Goal: Check status: Check status

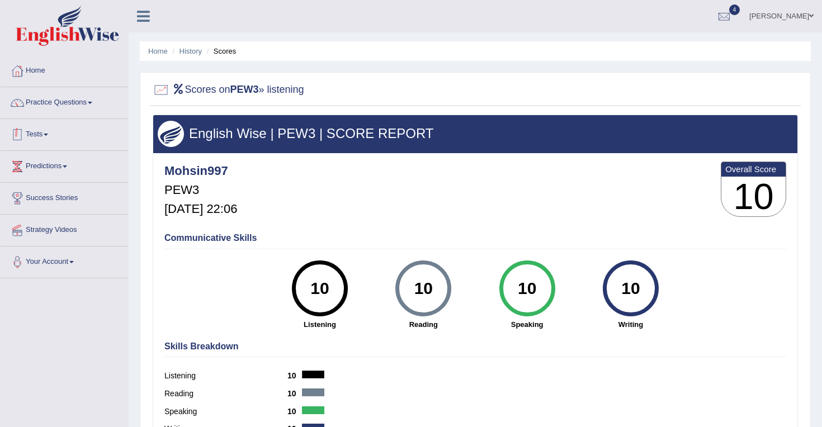
click at [48, 135] on span at bounding box center [46, 135] width 4 height 2
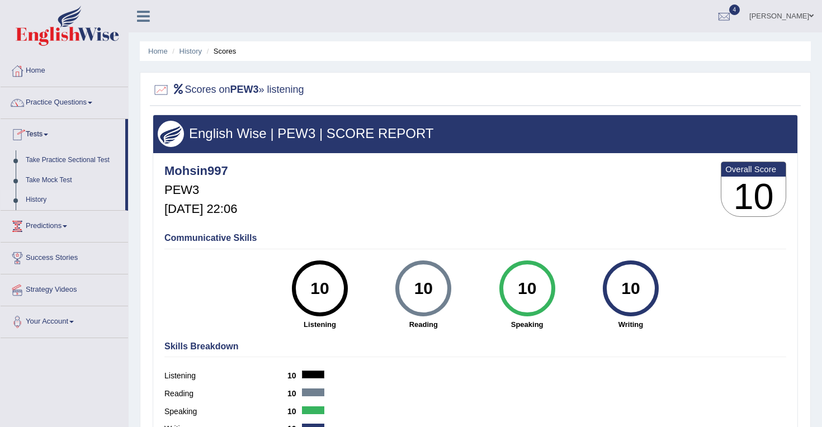
click at [44, 200] on link "History" at bounding box center [73, 200] width 105 height 20
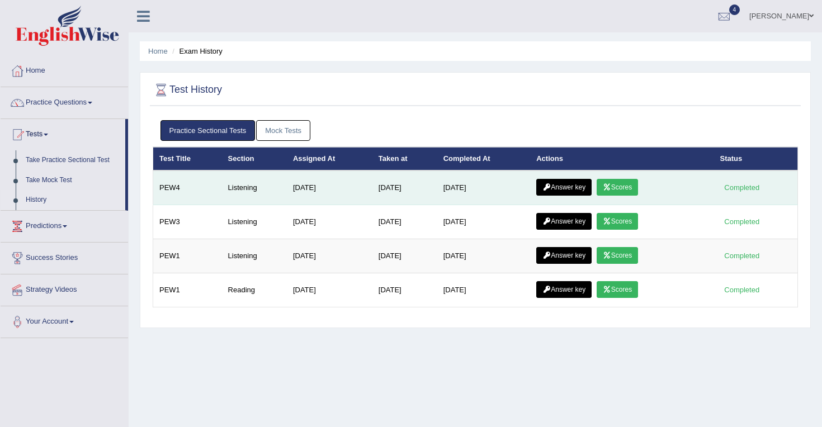
click at [623, 186] on link "Scores" at bounding box center [617, 187] width 41 height 17
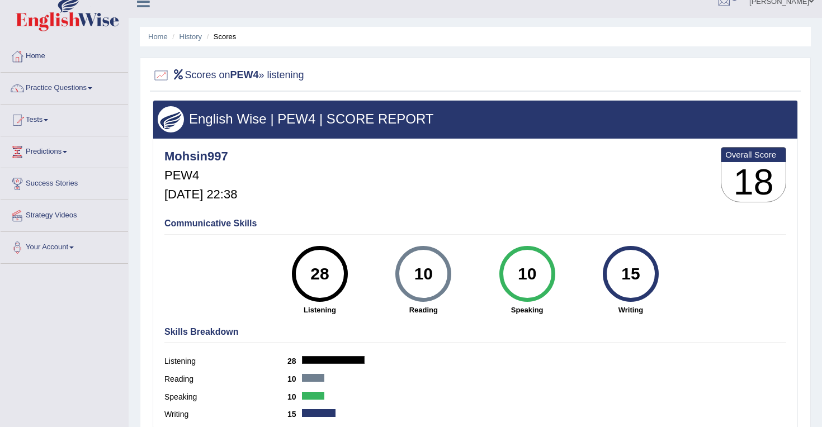
scroll to position [6, 0]
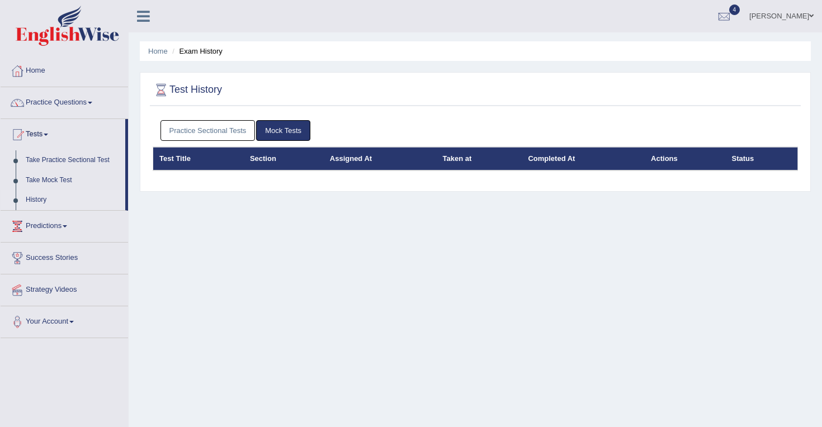
click at [241, 133] on link "Practice Sectional Tests" at bounding box center [208, 130] width 95 height 21
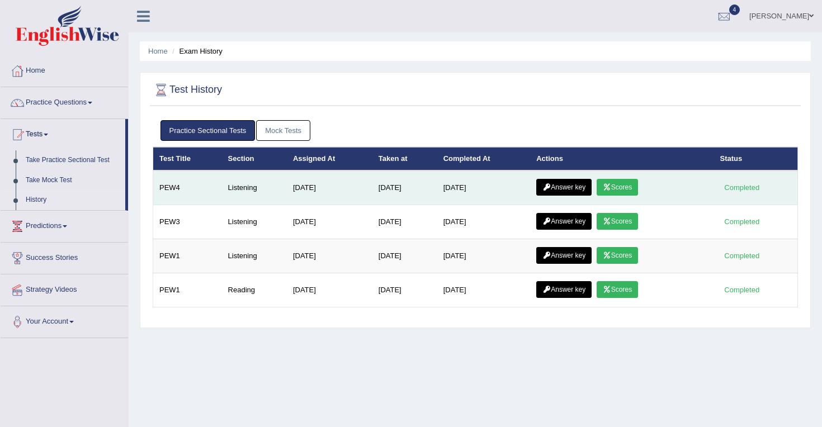
click at [552, 192] on link "Answer key" at bounding box center [563, 187] width 55 height 17
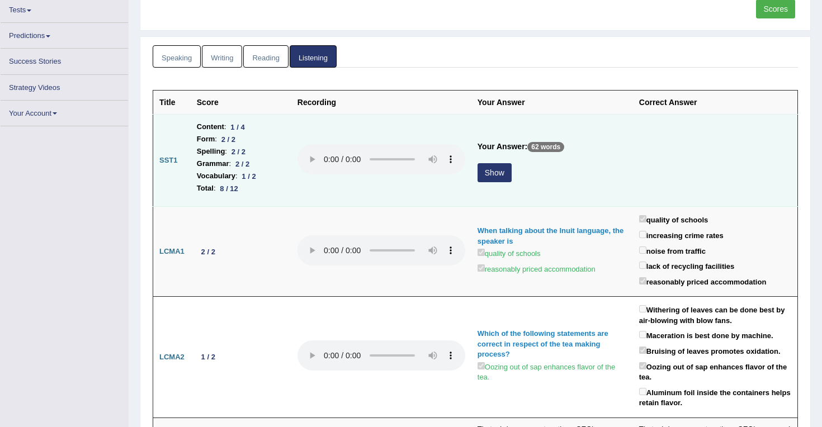
scroll to position [124, 0]
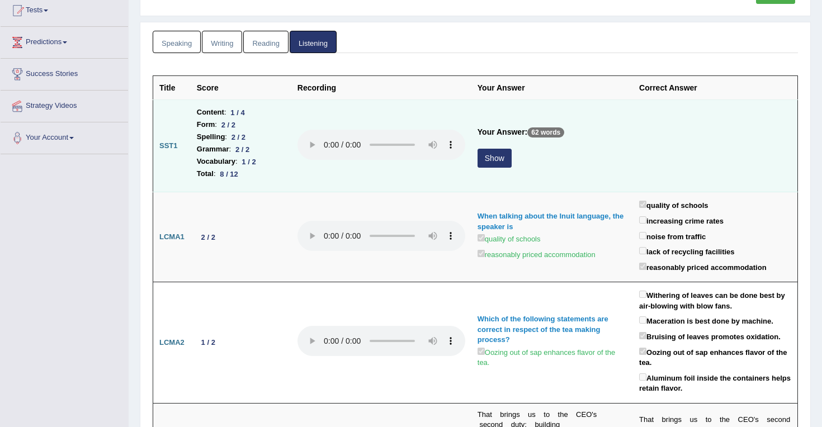
click at [499, 157] on button "Show" at bounding box center [495, 158] width 34 height 19
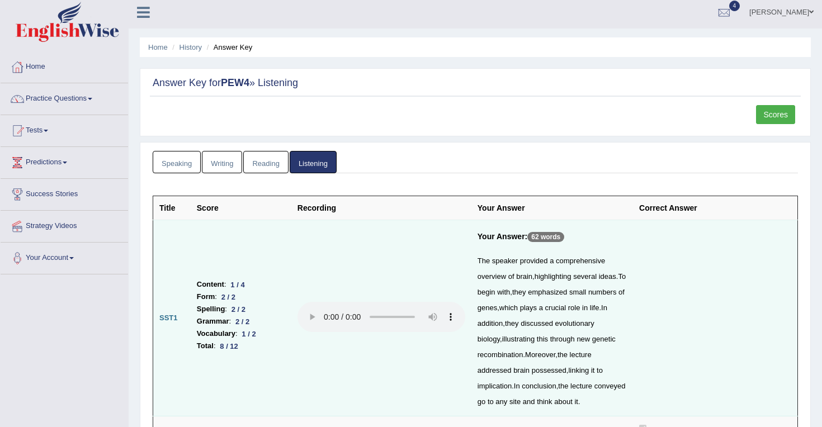
scroll to position [7, 0]
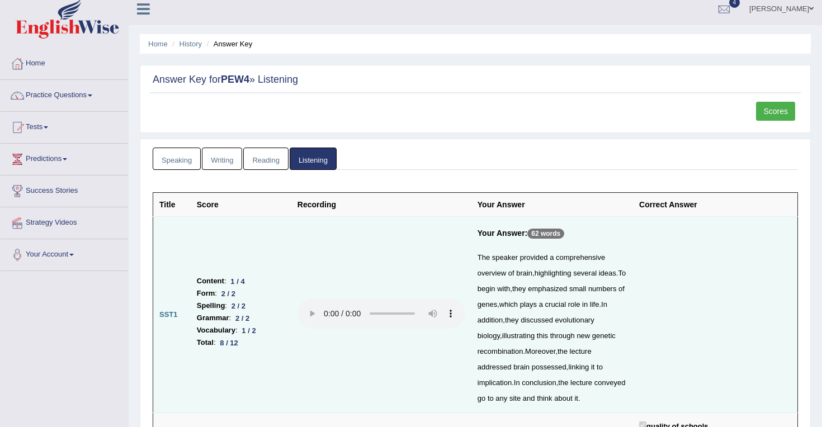
click at [275, 161] on link "Reading" at bounding box center [265, 159] width 45 height 23
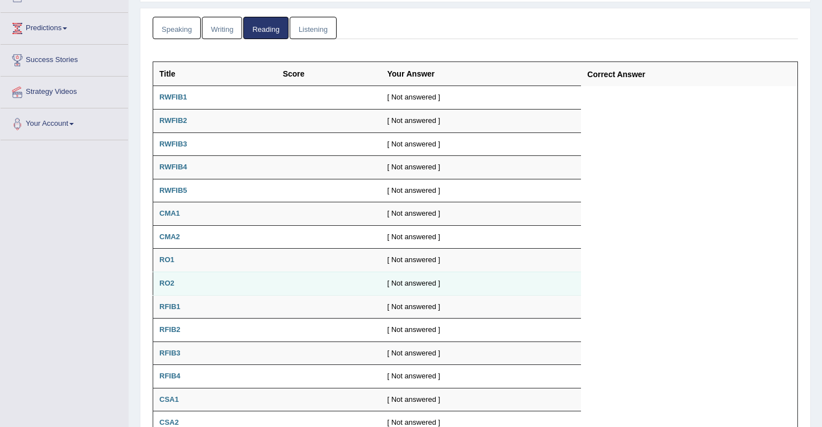
scroll to position [0, 0]
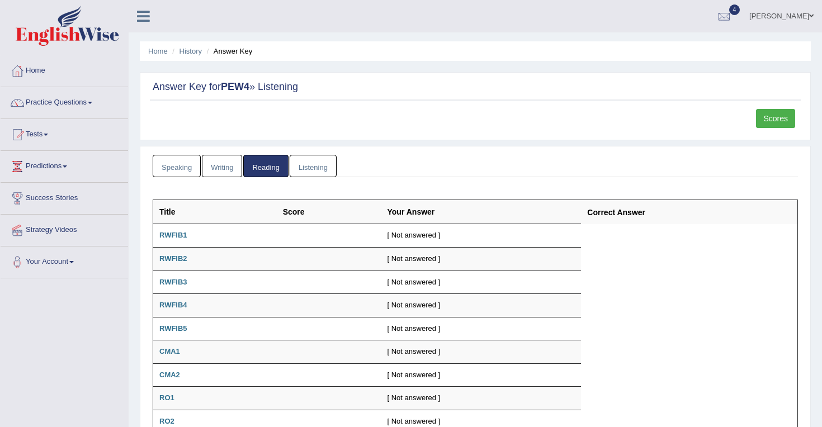
click at [220, 165] on link "Writing" at bounding box center [222, 166] width 40 height 23
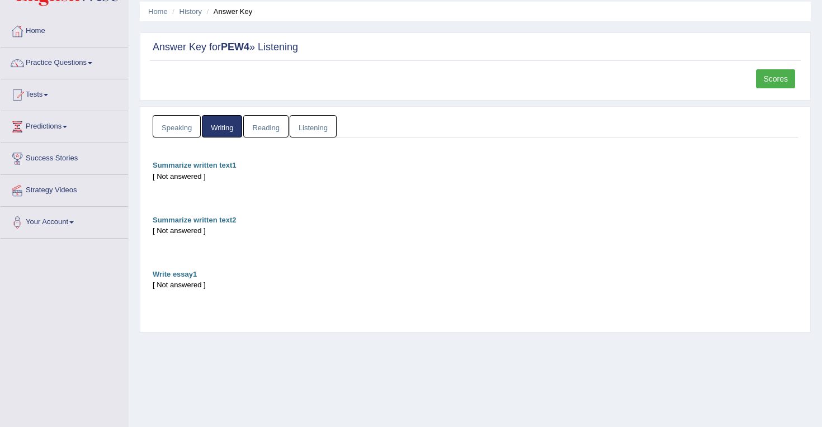
scroll to position [37, 0]
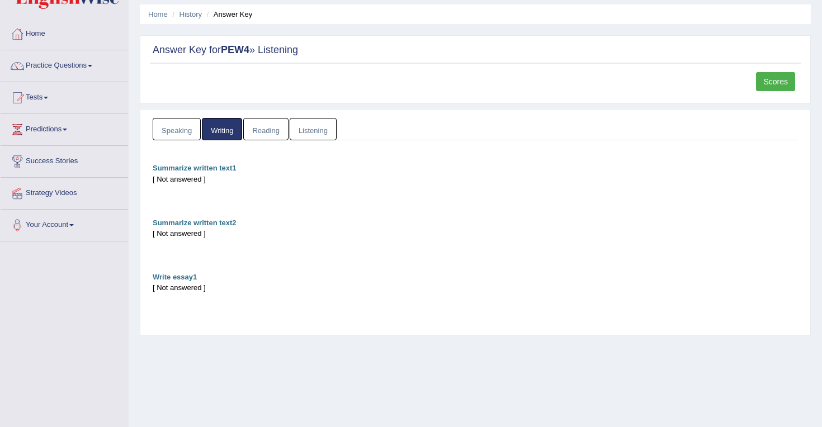
click at [183, 138] on link "Speaking" at bounding box center [177, 129] width 48 height 23
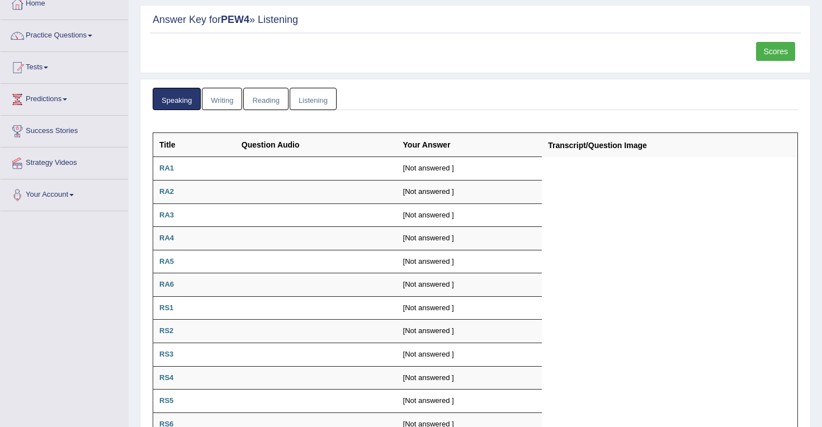
scroll to position [70, 0]
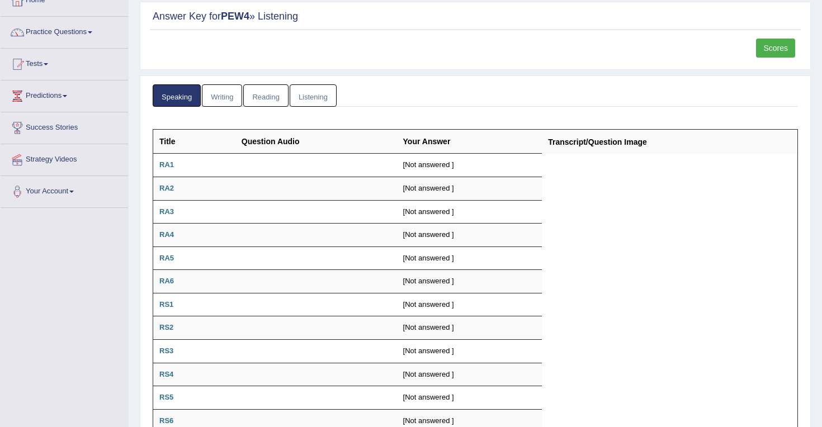
click at [310, 95] on link "Listening" at bounding box center [313, 95] width 47 height 23
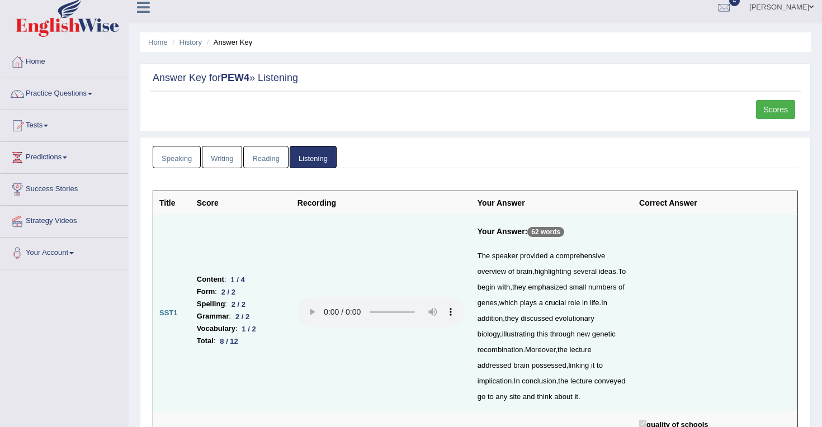
scroll to position [11, 0]
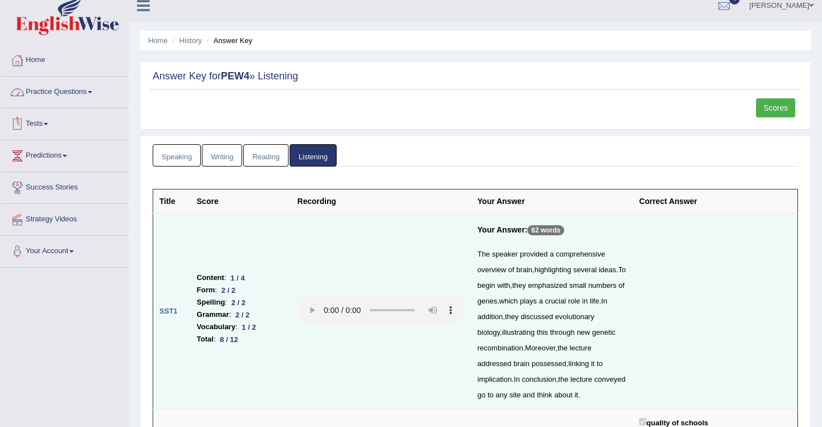
click at [48, 123] on span at bounding box center [46, 124] width 4 height 2
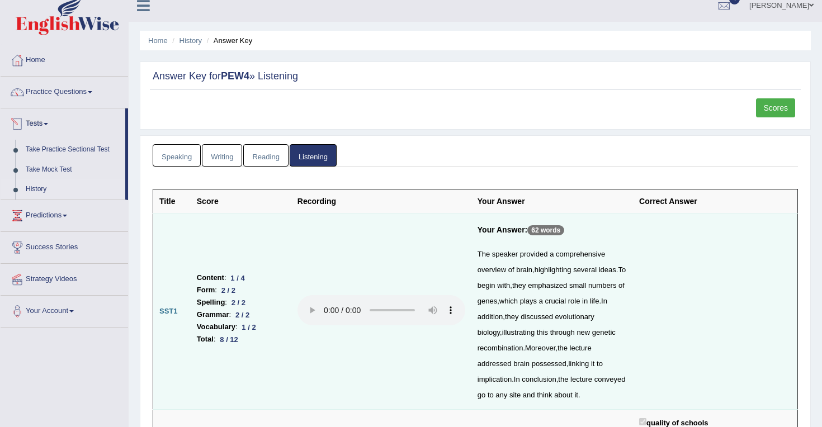
click at [29, 187] on link "History" at bounding box center [73, 190] width 105 height 20
click at [770, 112] on link "Scores" at bounding box center [775, 107] width 39 height 19
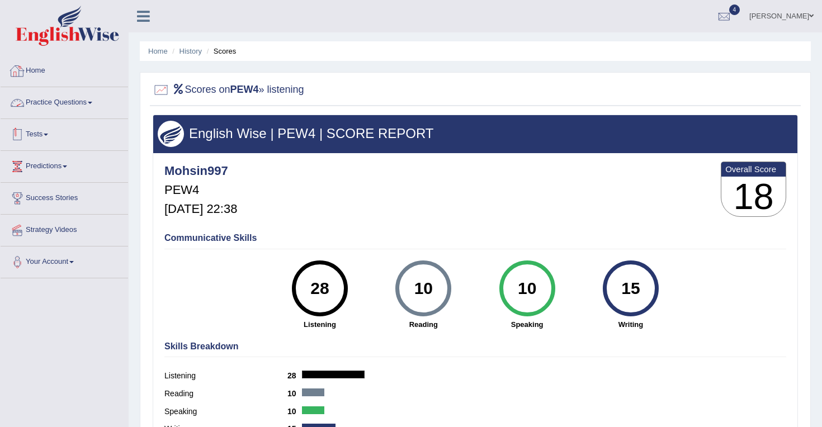
click at [50, 136] on link "Tests" at bounding box center [65, 133] width 128 height 28
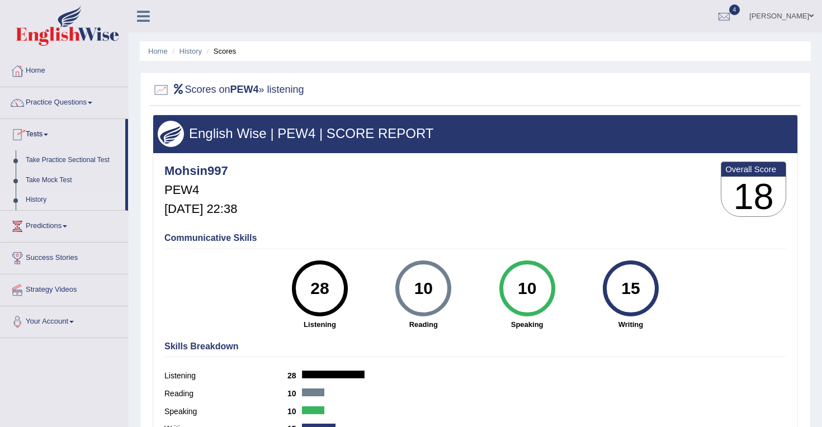
click at [40, 204] on link "History" at bounding box center [73, 200] width 105 height 20
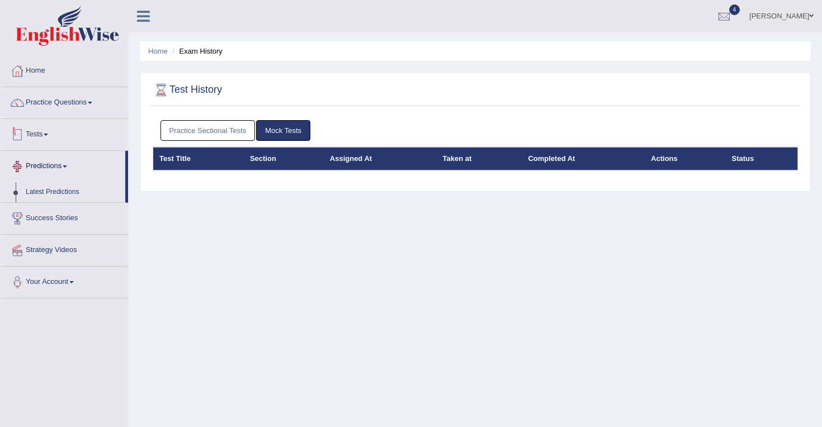
click at [177, 130] on link "Practice Sectional Tests" at bounding box center [208, 130] width 95 height 21
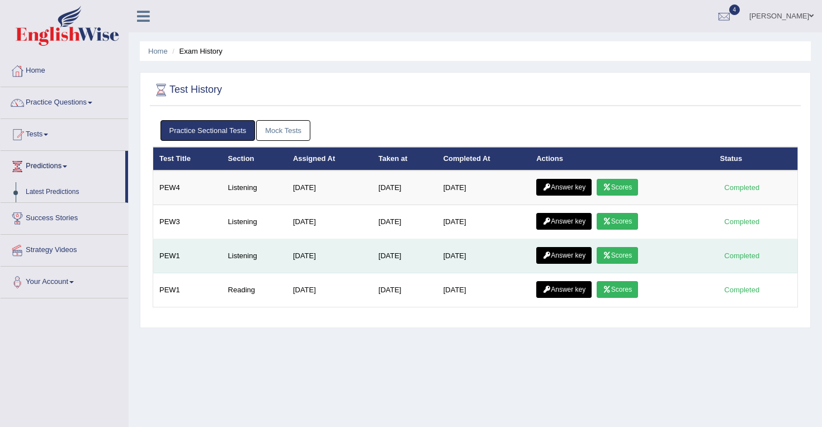
click at [620, 258] on link "Scores" at bounding box center [617, 255] width 41 height 17
